Goal: Obtain resource: Obtain resource

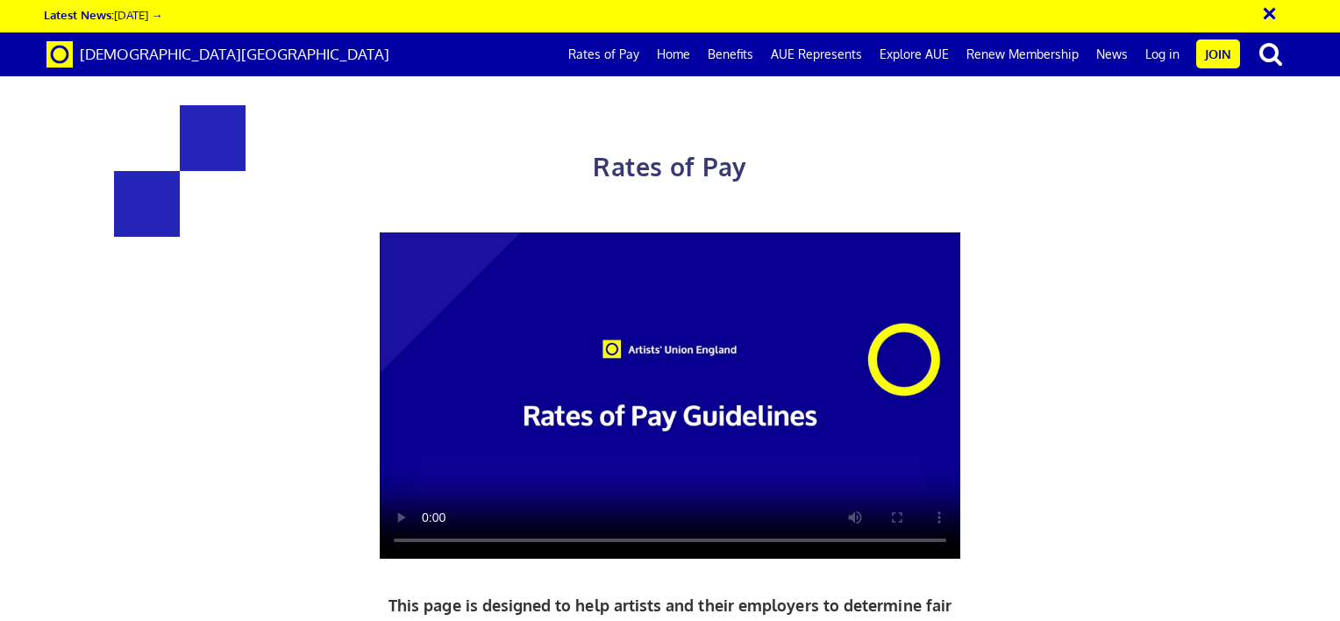
scroll to position [522, 0]
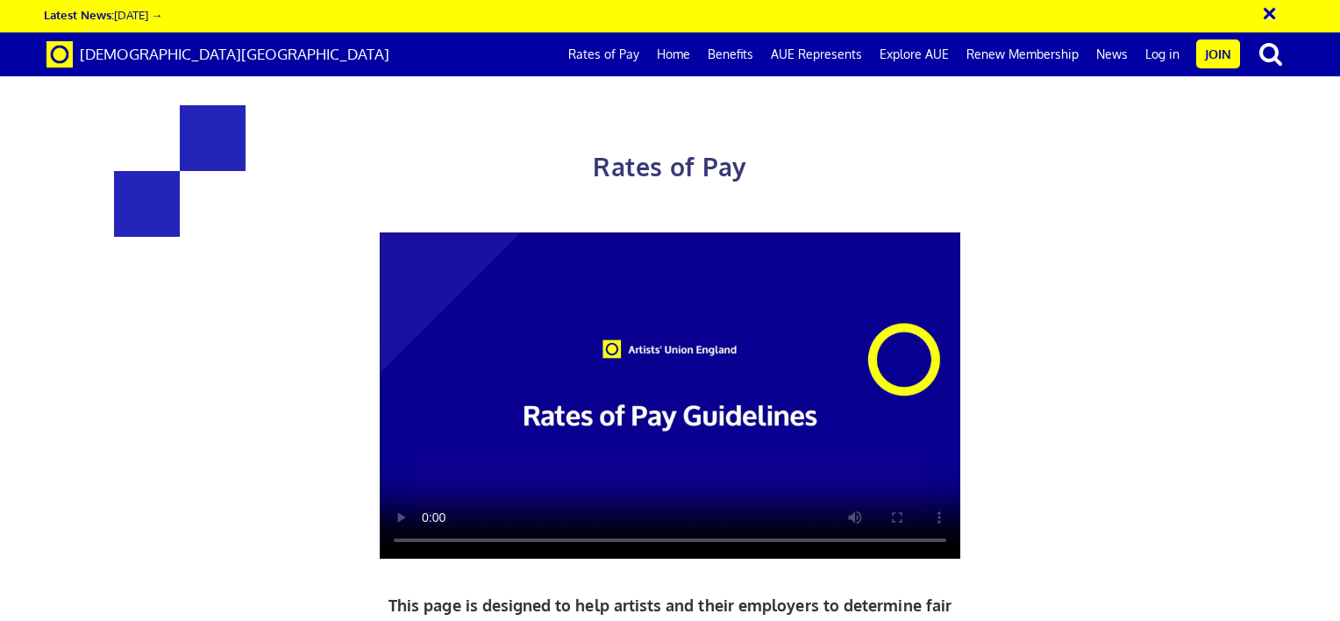
drag, startPoint x: 971, startPoint y: 325, endPoint x: 749, endPoint y: 334, distance: 222.0
copy h3 "£284.31 a day"
